Goal: Information Seeking & Learning: Learn about a topic

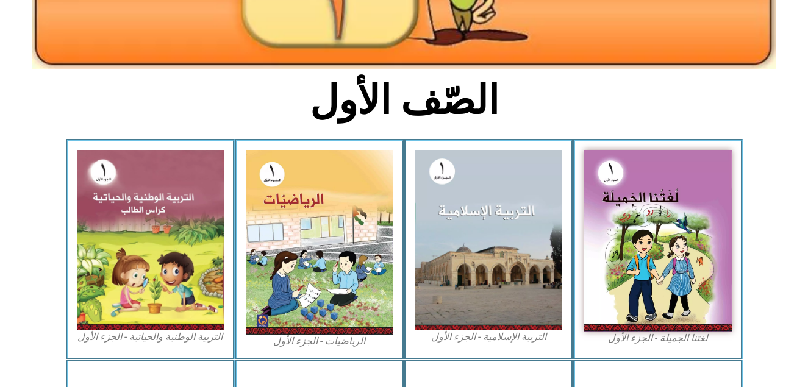
scroll to position [270, 0]
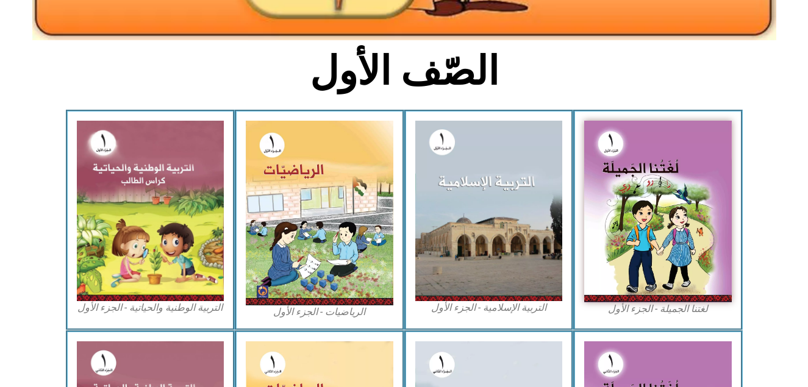
click at [62, 153] on icon at bounding box center [403, 149] width 809 height 81
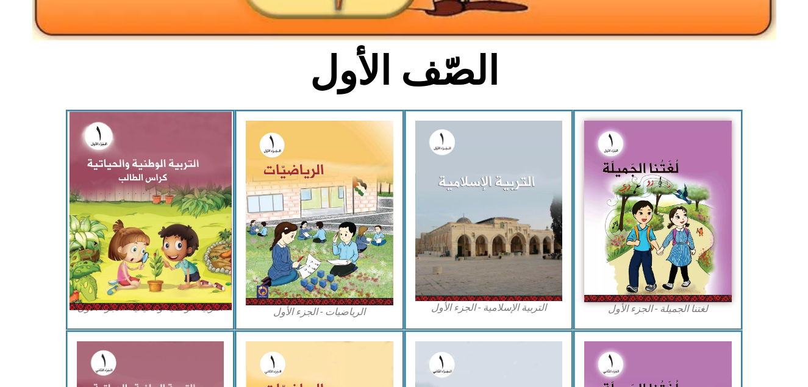
click at [117, 174] on img at bounding box center [150, 211] width 162 height 198
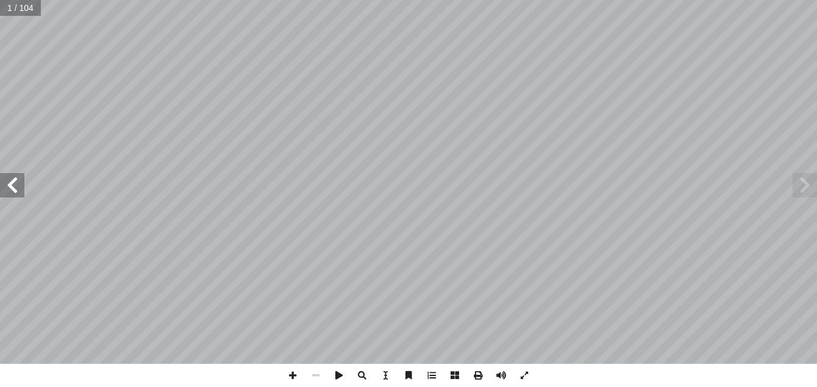
click at [15, 188] on span at bounding box center [12, 185] width 24 height 24
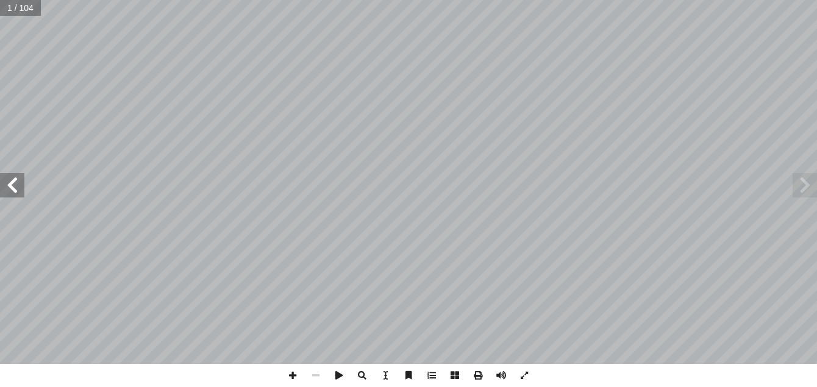
click at [15, 188] on span at bounding box center [12, 185] width 24 height 24
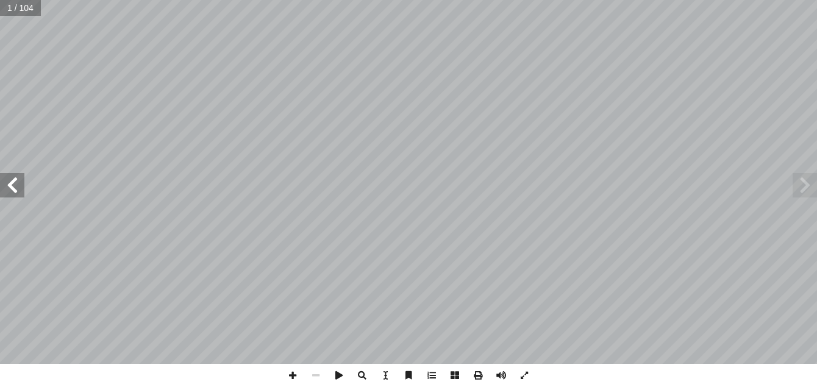
click at [15, 188] on span at bounding box center [12, 185] width 24 height 24
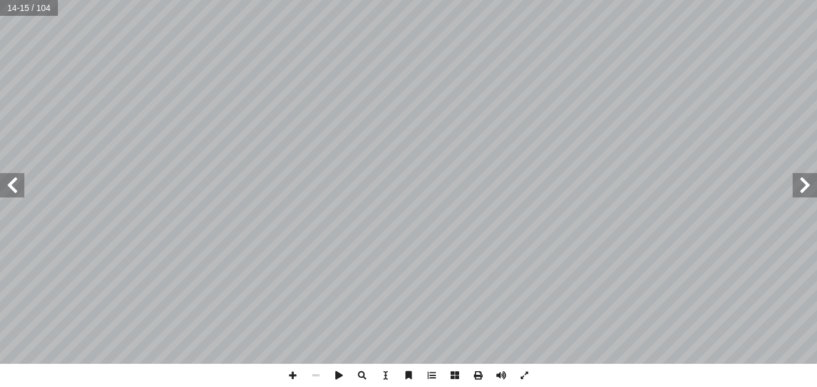
click at [15, 188] on span at bounding box center [12, 185] width 24 height 24
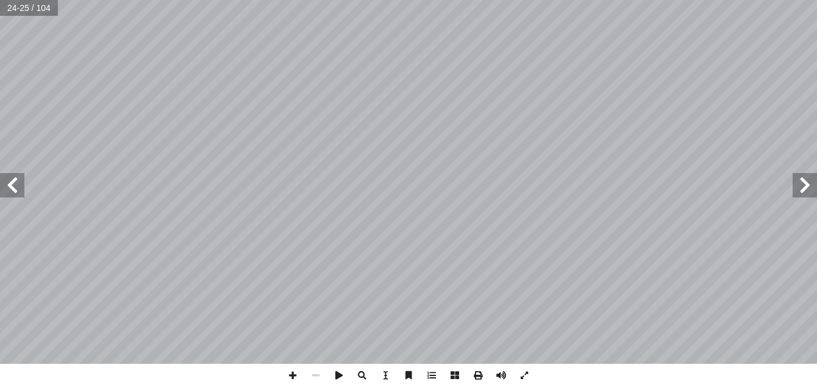
click at [15, 188] on span at bounding box center [12, 185] width 24 height 24
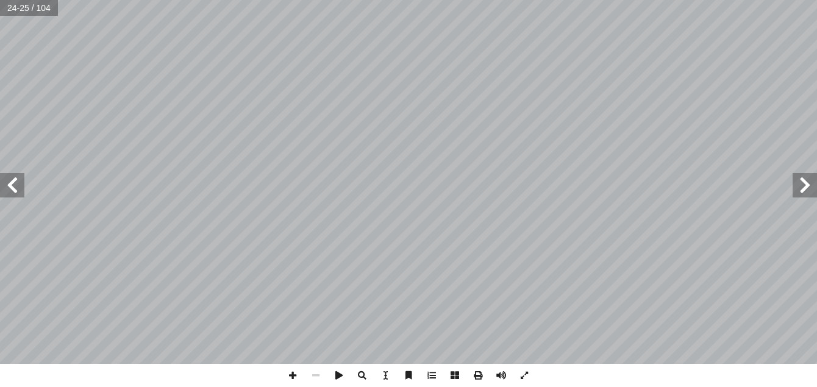
click at [15, 188] on span at bounding box center [12, 185] width 24 height 24
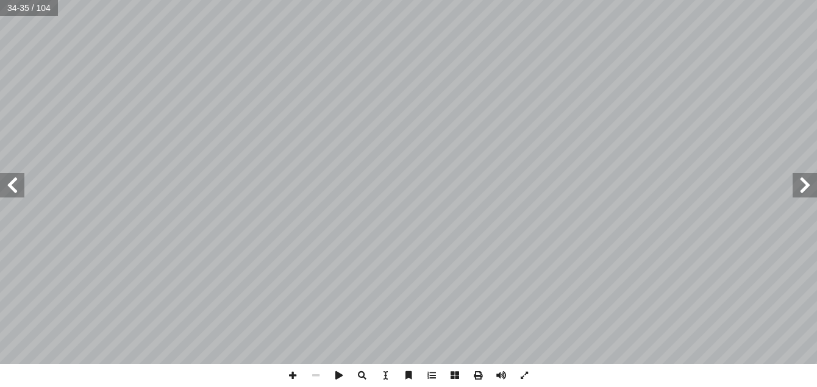
click at [15, 188] on span at bounding box center [12, 185] width 24 height 24
click at [289, 376] on span at bounding box center [292, 375] width 23 height 23
click at [424, 0] on html "الصفحة الرئيسية الصف الأول الصف الثاني الصف الثالث الصف الرابع الصف الخامس الصف…" at bounding box center [408, 55] width 817 height 111
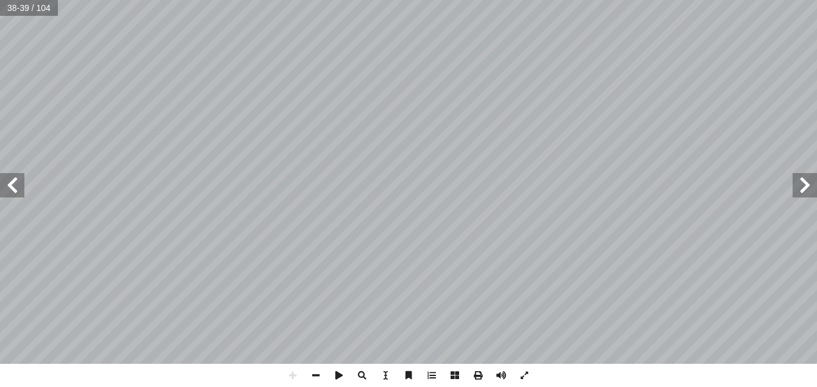
click at [0, 111] on html "الصفحة الرئيسية الصف الأول الصف الثاني الصف الثالث الصف الرابع الصف الخامس الصف…" at bounding box center [408, 55] width 817 height 111
click at [317, 380] on span at bounding box center [315, 375] width 23 height 23
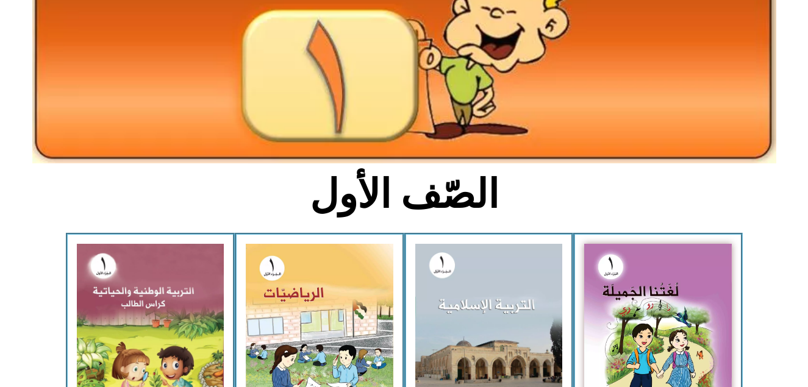
scroll to position [171, 0]
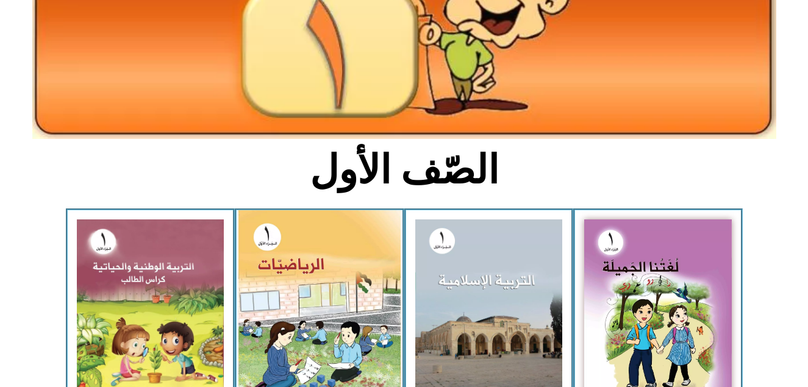
click at [266, 245] on img at bounding box center [319, 311] width 162 height 203
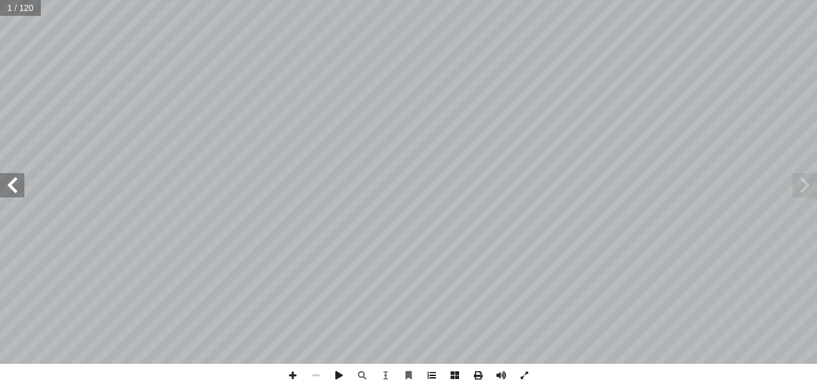
click at [425, 111] on html "الصفحة الرئيسية الصف الأول الصف الثاني الصف الثالث الصف الرابع الصف الخامس الصف…" at bounding box center [408, 55] width 817 height 111
click at [429, 373] on span at bounding box center [431, 375] width 23 height 23
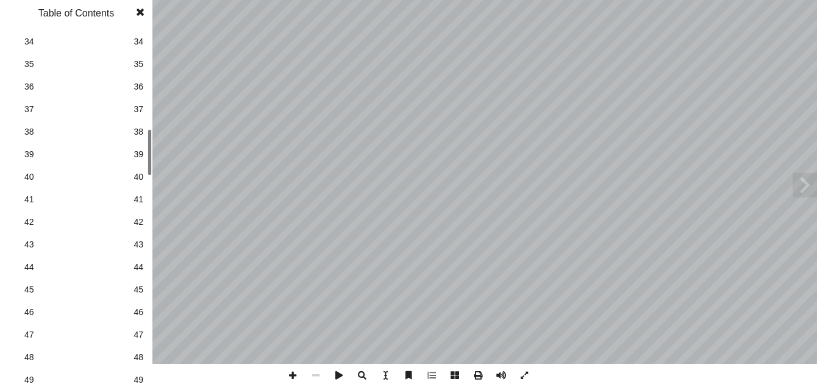
click at [145, 169] on div "1 1 2 2 3 3 4 4 5 5 6 6 7 7 8 8 9 9 10 10 11 11 12 12 13 13 14 14 15 15 16 16 1…" at bounding box center [76, 208] width 152 height 357
click at [140, 224] on span "42" at bounding box center [139, 222] width 10 height 13
click at [139, 10] on span at bounding box center [140, 12] width 22 height 24
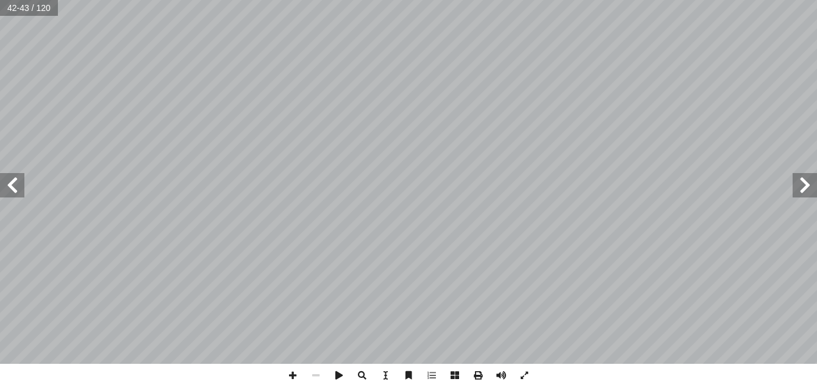
click at [14, 181] on span at bounding box center [12, 185] width 24 height 24
click at [292, 374] on span at bounding box center [292, 375] width 23 height 23
click at [802, 185] on span at bounding box center [805, 185] width 24 height 24
